Goal: Task Accomplishment & Management: Manage account settings

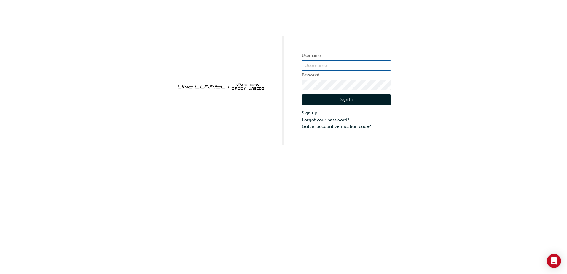
click at [342, 63] on input "text" at bounding box center [346, 66] width 89 height 10
click at [24, 35] on div "Username Password Sign In Sign up Forgot your password? Got an account verifica…" at bounding box center [283, 72] width 567 height 145
click at [334, 66] on input "text" at bounding box center [346, 66] width 89 height 10
type input "CHAU2018"
click button "Sign In" at bounding box center [346, 99] width 89 height 11
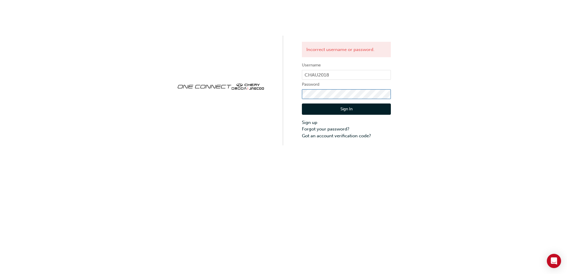
click button "Sign In" at bounding box center [346, 109] width 89 height 11
click at [339, 128] on link "Forgot your password?" at bounding box center [346, 129] width 89 height 7
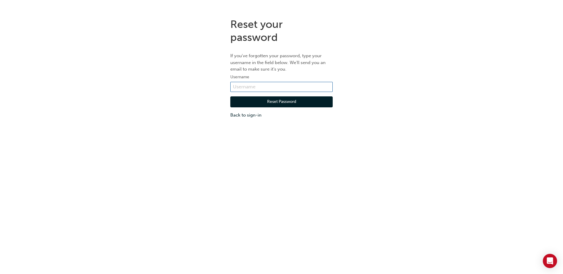
click at [284, 89] on input "text" at bounding box center [281, 87] width 102 height 10
type input "CHAU2018"
click at [247, 101] on button "Reset Password" at bounding box center [281, 101] width 102 height 11
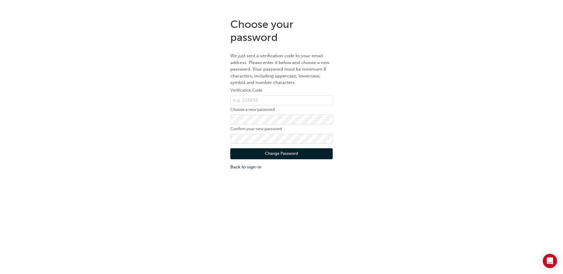
click at [26, 88] on div "Choose your password We just sent a verification code to your email address. Pl…" at bounding box center [281, 94] width 563 height 162
click at [28, 125] on div "Choose your password We just sent a verification code to your email address. Pl…" at bounding box center [281, 94] width 563 height 162
click at [243, 98] on input "text" at bounding box center [281, 100] width 102 height 10
paste input "193617"
type input "193617"
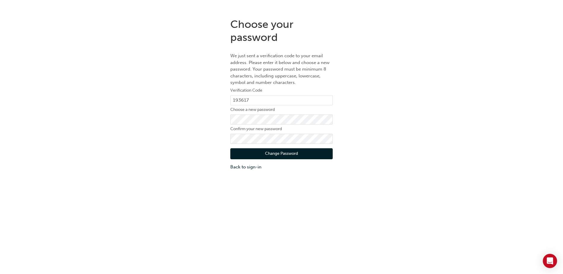
click at [291, 150] on button "Change Password" at bounding box center [281, 153] width 102 height 11
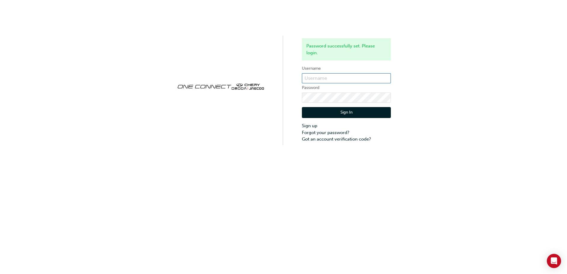
click at [354, 74] on input "text" at bounding box center [346, 78] width 89 height 10
type input "CHAU2018"
click button "Sign In" at bounding box center [346, 112] width 89 height 11
